Goal: Task Accomplishment & Management: Use online tool/utility

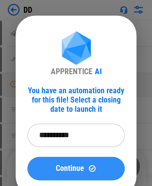
click at [83, 166] on span "Continue" at bounding box center [70, 168] width 28 height 8
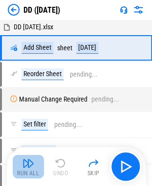
click at [29, 167] on img "button" at bounding box center [28, 163] width 12 height 12
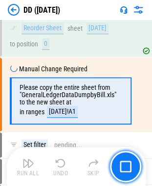
scroll to position [47, 0]
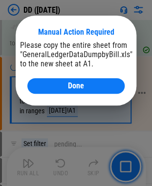
drag, startPoint x: 42, startPoint y: 88, endPoint x: 47, endPoint y: 102, distance: 14.3
click at [42, 88] on div "Done" at bounding box center [76, 86] width 74 height 8
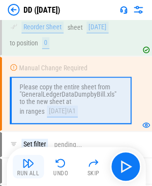
click at [30, 164] on img "button" at bounding box center [28, 163] width 12 height 12
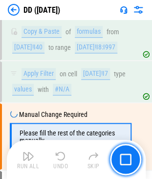
scroll to position [3301, 0]
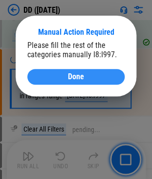
click at [46, 78] on div "Done" at bounding box center [76, 77] width 74 height 8
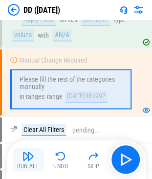
click at [25, 151] on img "button" at bounding box center [28, 156] width 12 height 12
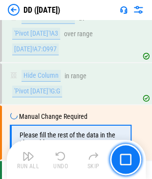
scroll to position [3569, 0]
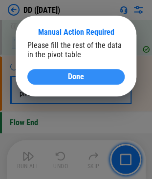
click at [65, 80] on div "Done" at bounding box center [76, 77] width 74 height 8
